Goal: Transaction & Acquisition: Obtain resource

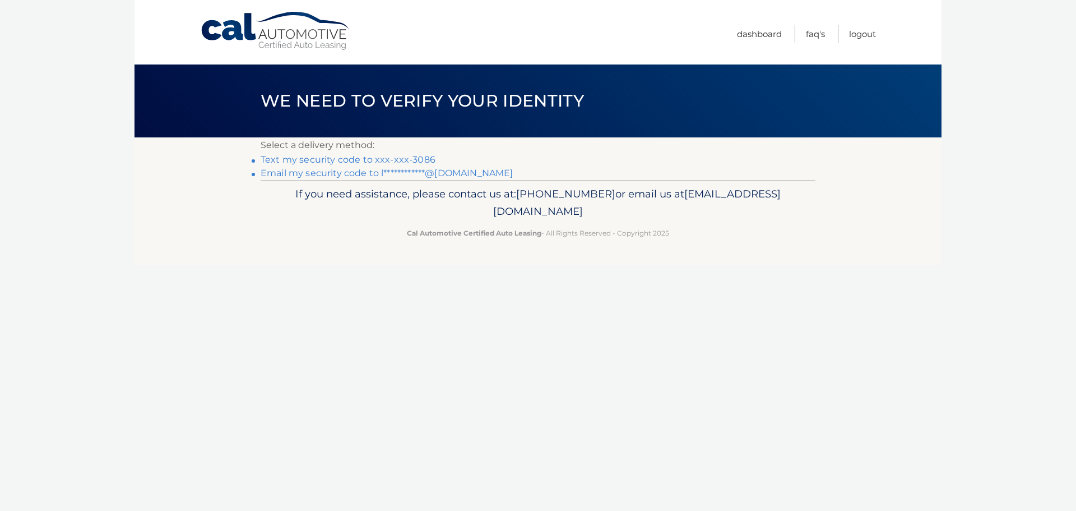
click at [417, 160] on link "Text my security code to xxx-xxx-3086" at bounding box center [348, 159] width 175 height 11
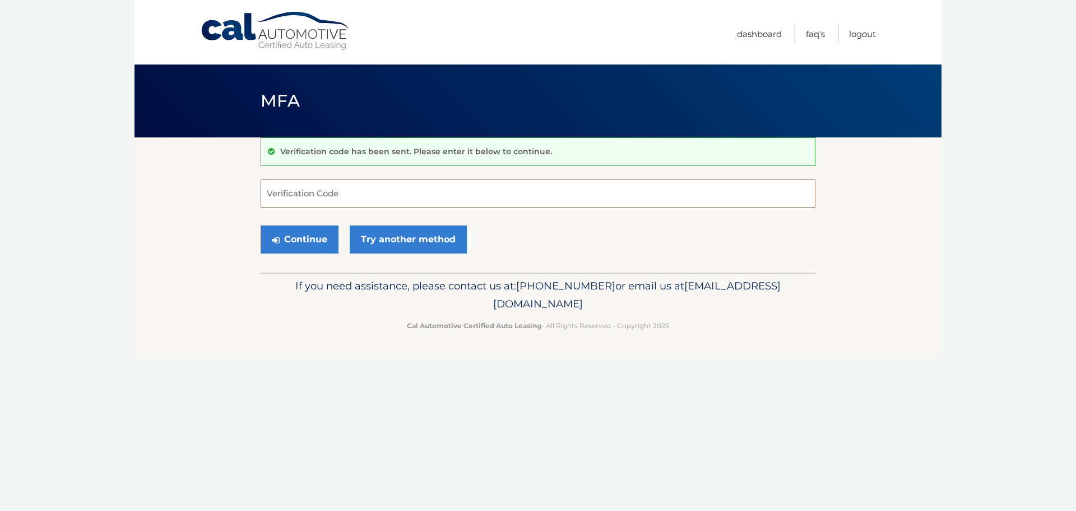
click at [392, 194] on input "Verification Code" at bounding box center [538, 193] width 555 height 28
type input "064639"
click at [314, 243] on button "Continue" at bounding box center [300, 239] width 78 height 28
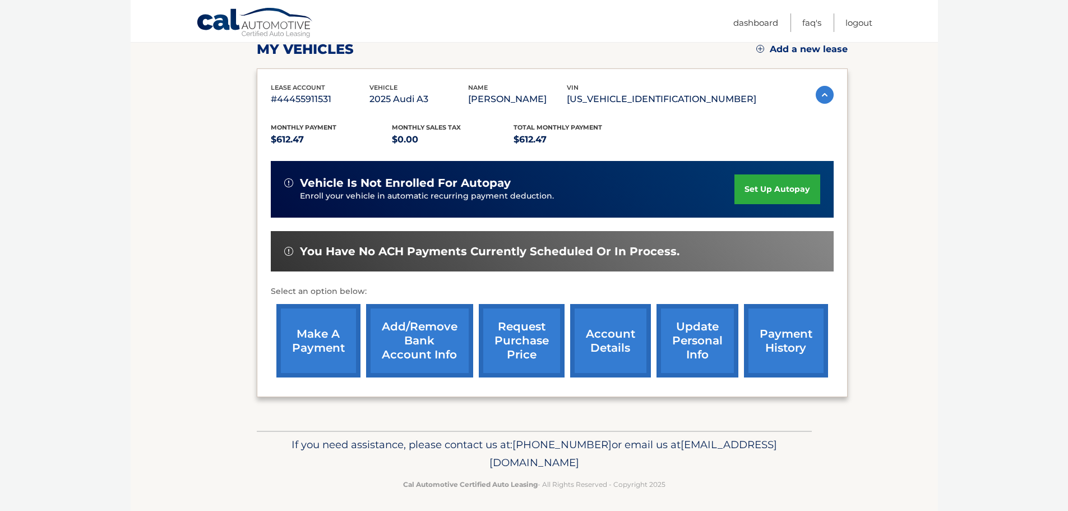
scroll to position [169, 0]
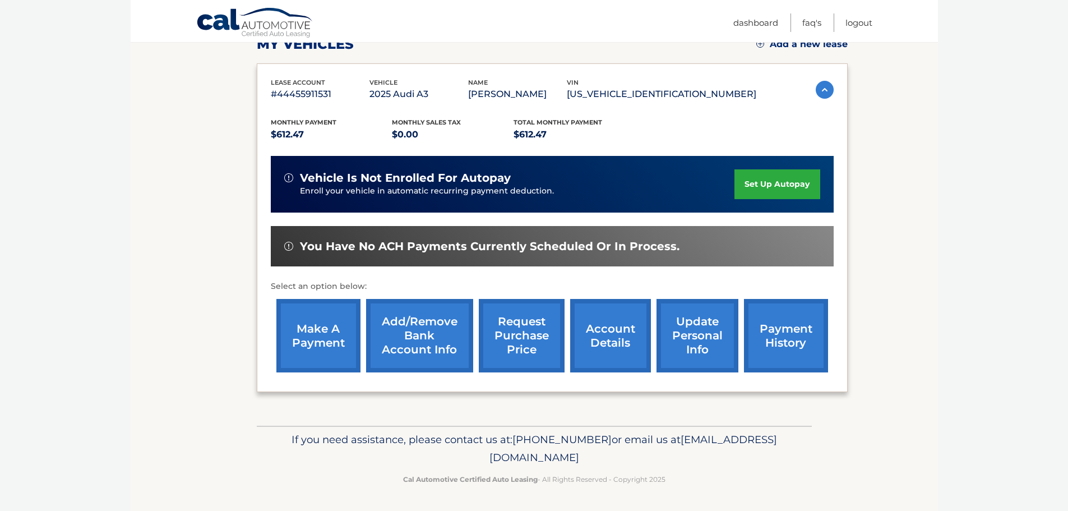
click at [597, 346] on link "account details" at bounding box center [610, 335] width 81 height 73
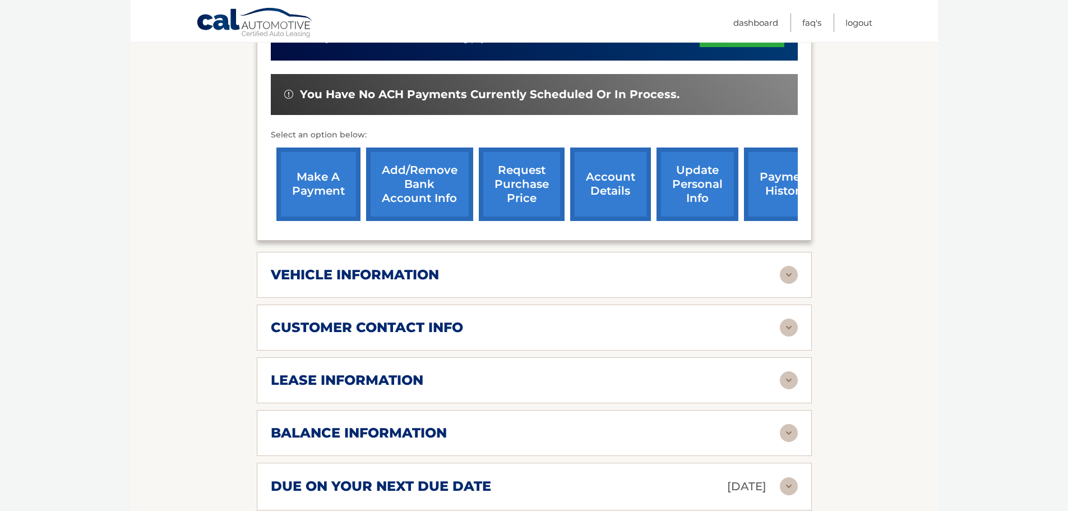
scroll to position [336, 0]
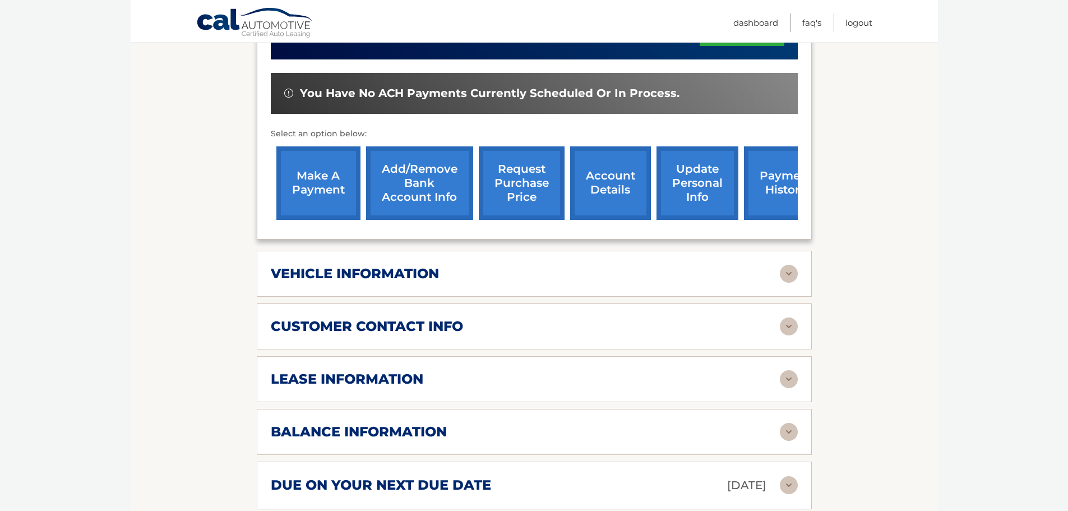
click at [790, 274] on img at bounding box center [789, 274] width 18 height 18
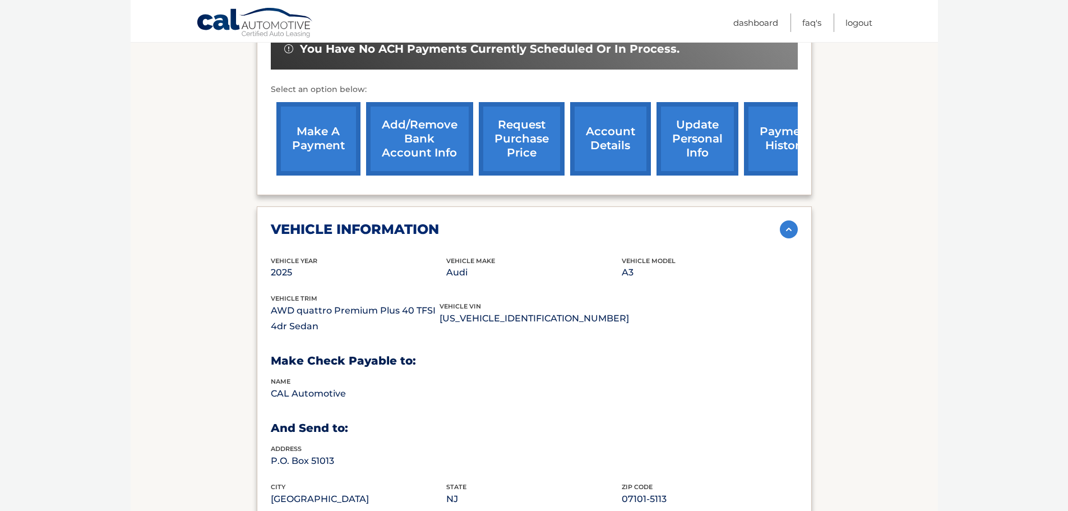
scroll to position [448, 0]
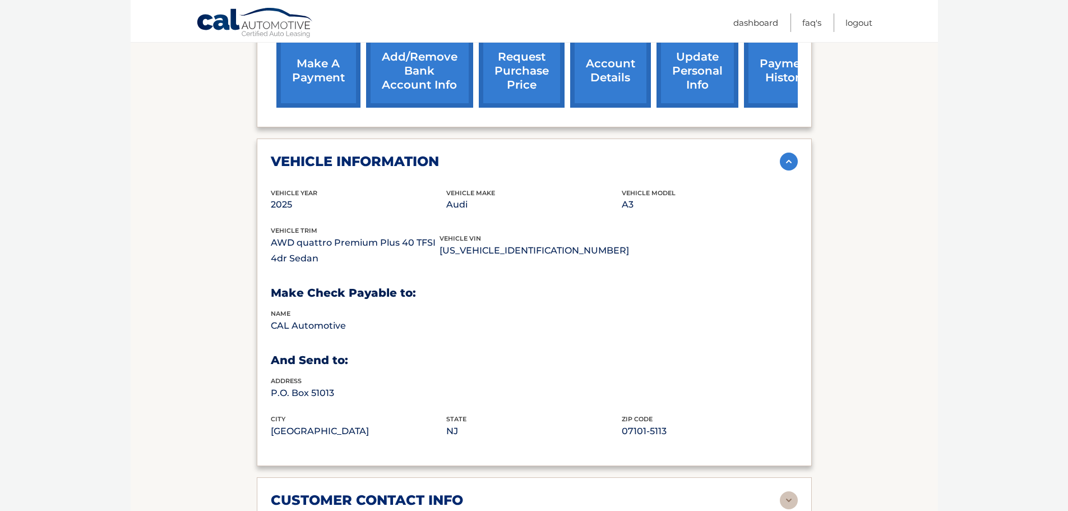
click at [790, 166] on img at bounding box center [789, 161] width 18 height 18
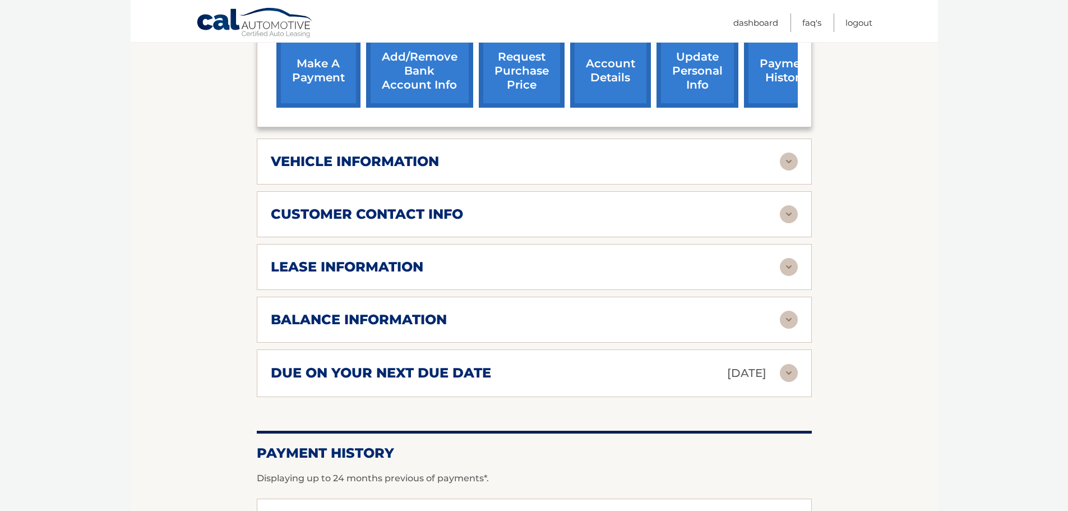
click at [790, 214] on img at bounding box center [789, 214] width 18 height 18
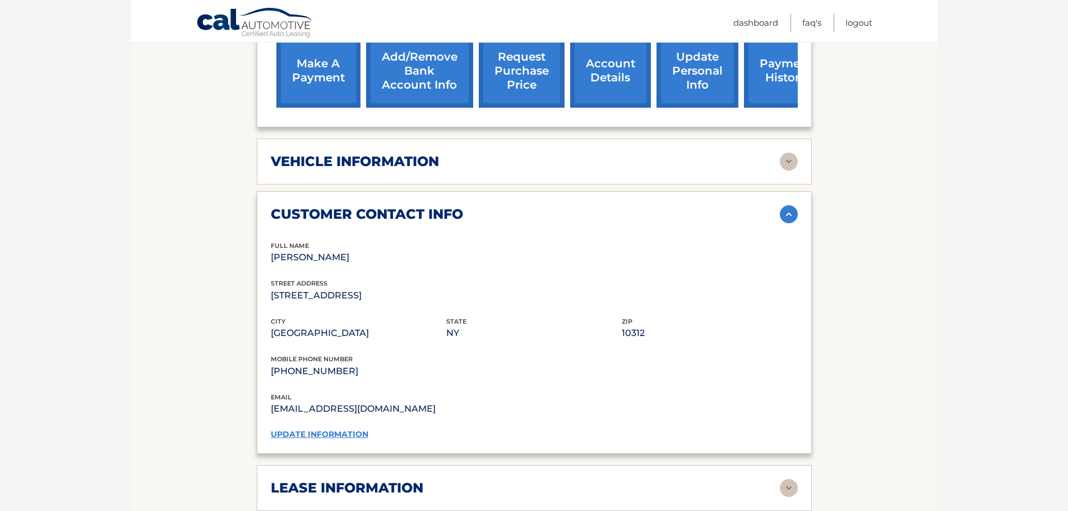
click at [790, 214] on img at bounding box center [789, 214] width 18 height 18
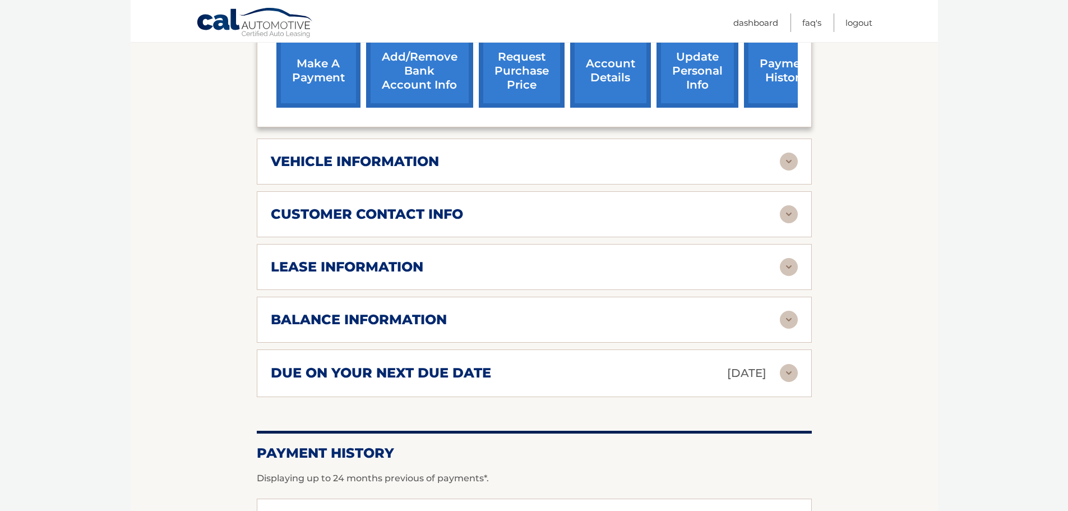
click at [791, 266] on img at bounding box center [789, 267] width 18 height 18
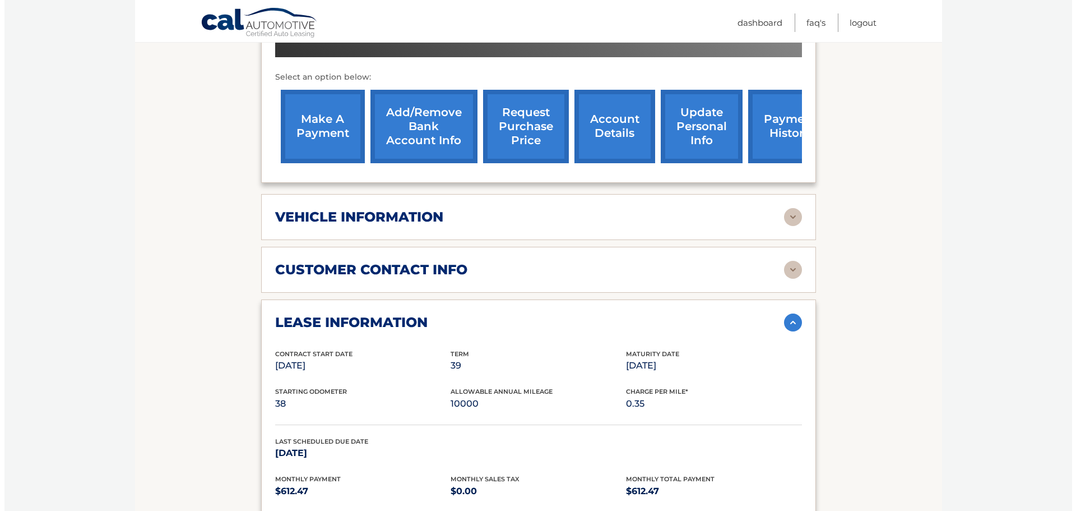
scroll to position [392, 0]
click at [516, 142] on link "request purchase price" at bounding box center [522, 126] width 86 height 73
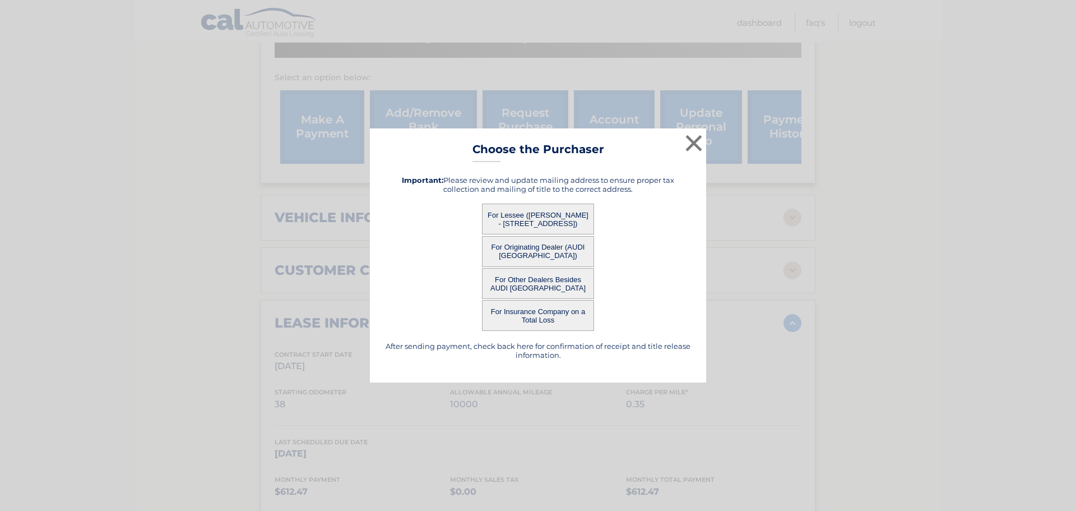
click at [537, 219] on button "For Lessee ([PERSON_NAME] - [STREET_ADDRESS])" at bounding box center [538, 218] width 112 height 31
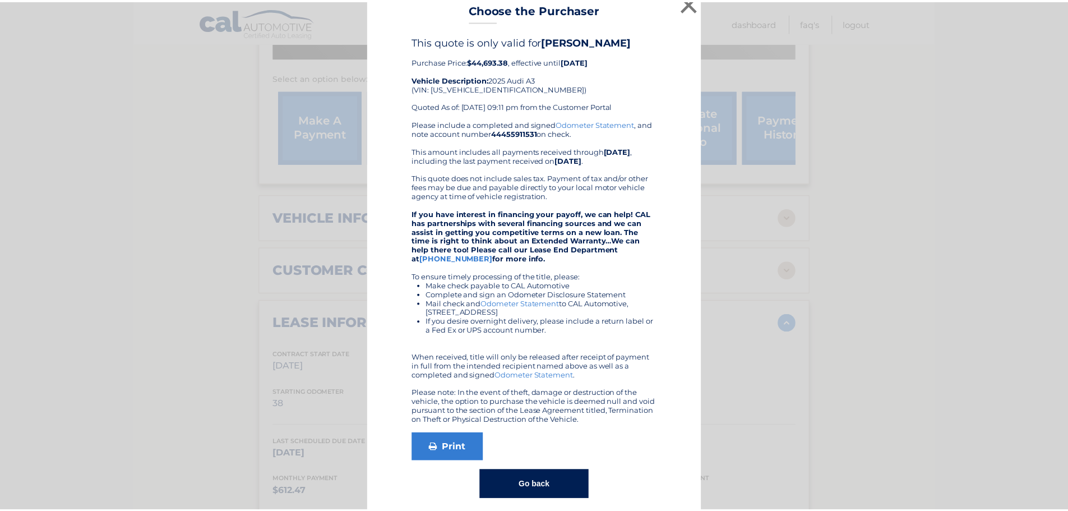
scroll to position [0, 0]
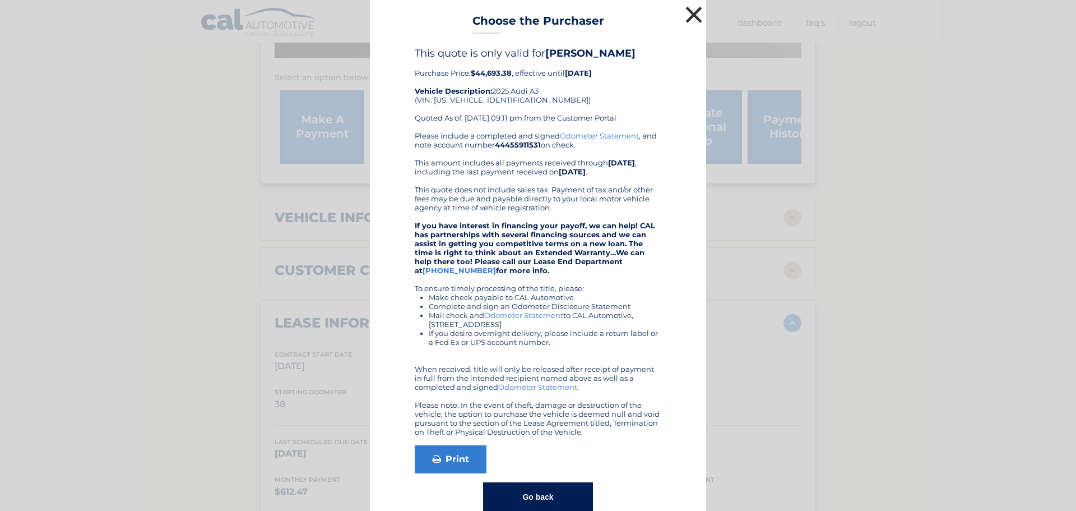
click at [694, 12] on button "×" at bounding box center [694, 14] width 22 height 22
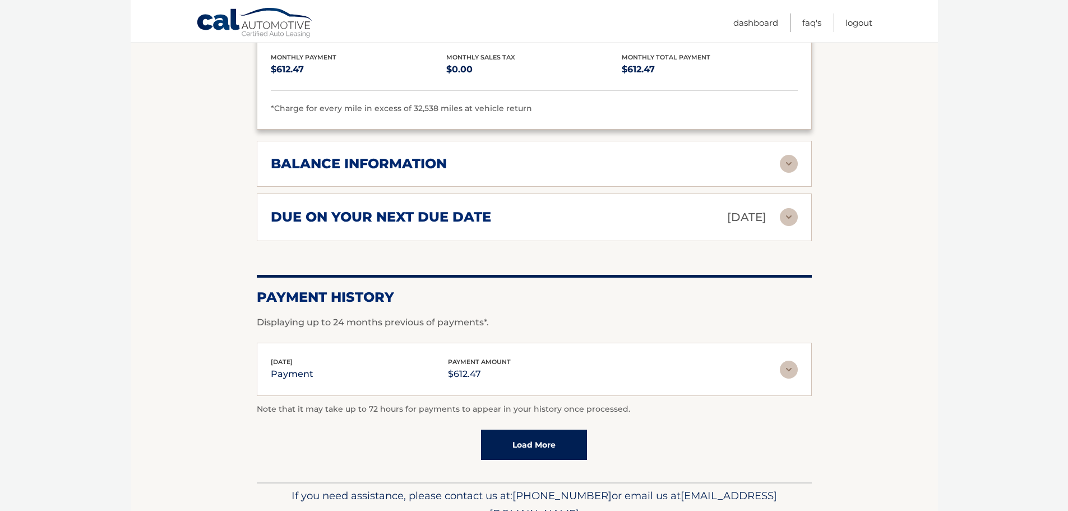
scroll to position [870, 0]
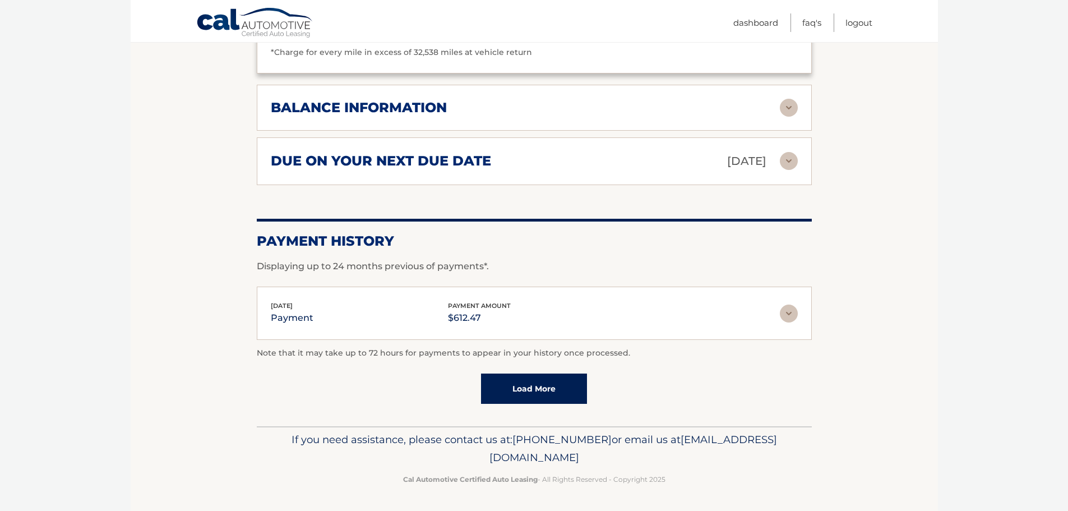
drag, startPoint x: 431, startPoint y: 457, endPoint x: 648, endPoint y: 453, distance: 216.9
click at [648, 453] on p "If you need assistance, please contact us at: [PHONE_NUMBER] or email us at [EM…" at bounding box center [534, 448] width 540 height 36
copy span "[EMAIL_ADDRESS][DOMAIN_NAME]"
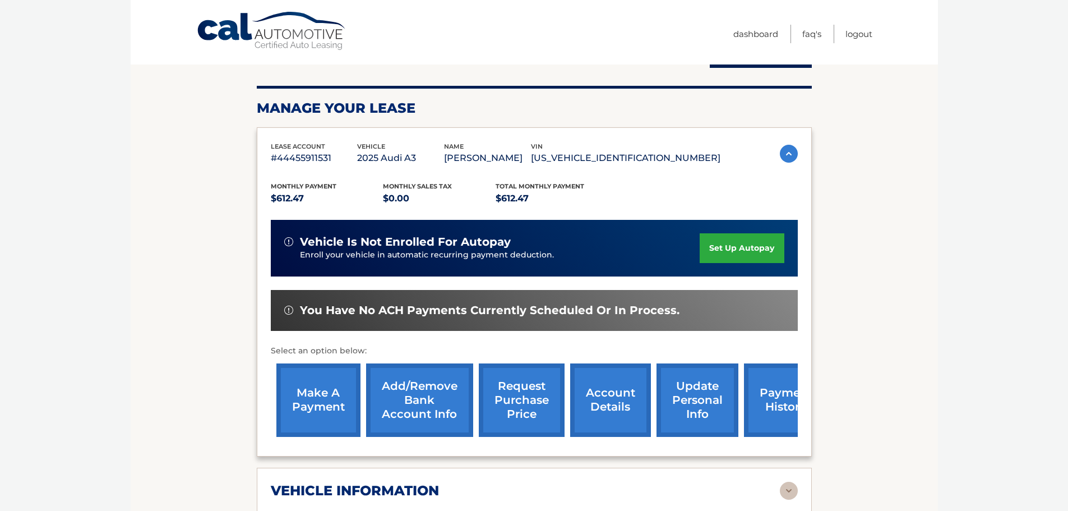
scroll to position [0, 0]
